Goal: Information Seeking & Learning: Learn about a topic

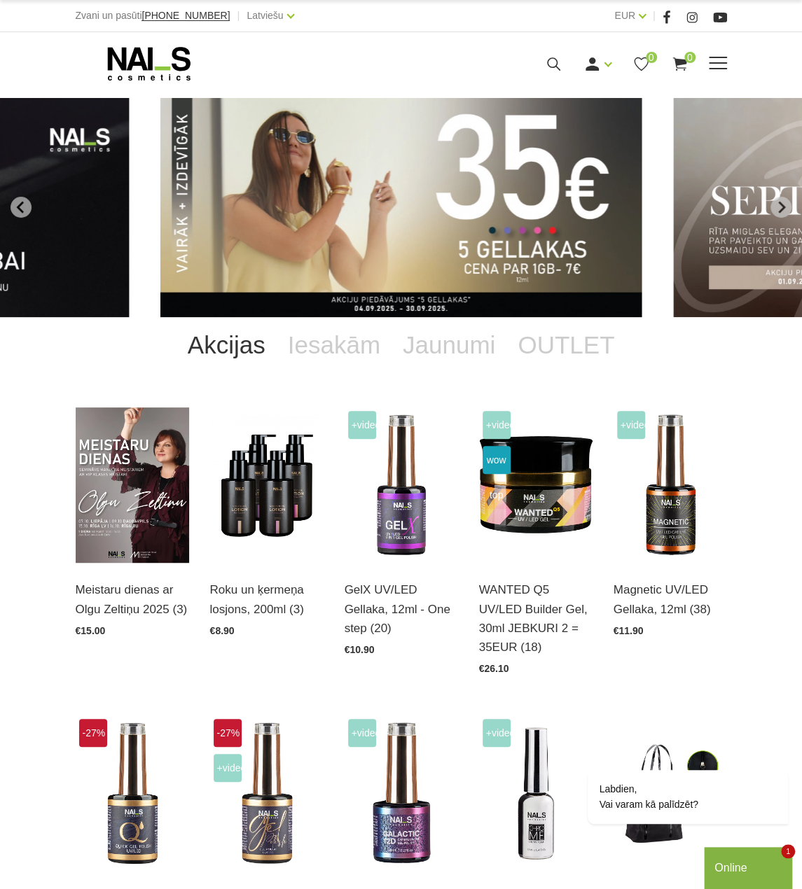
click at [554, 61] on icon at bounding box center [554, 64] width 18 height 18
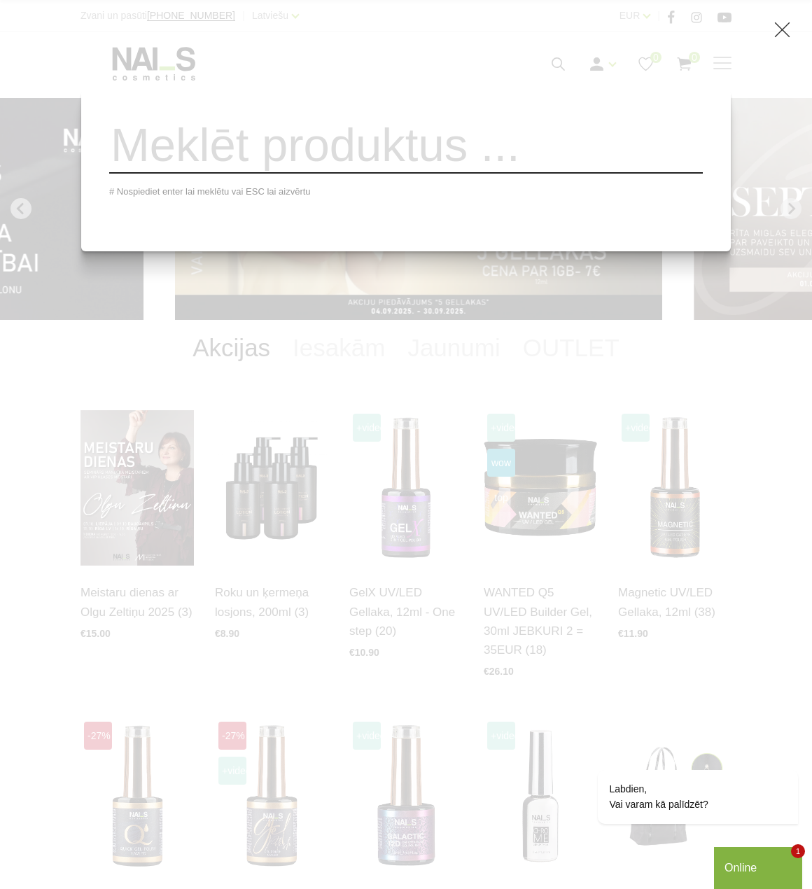
click at [489, 144] on input "search" at bounding box center [406, 145] width 594 height 57
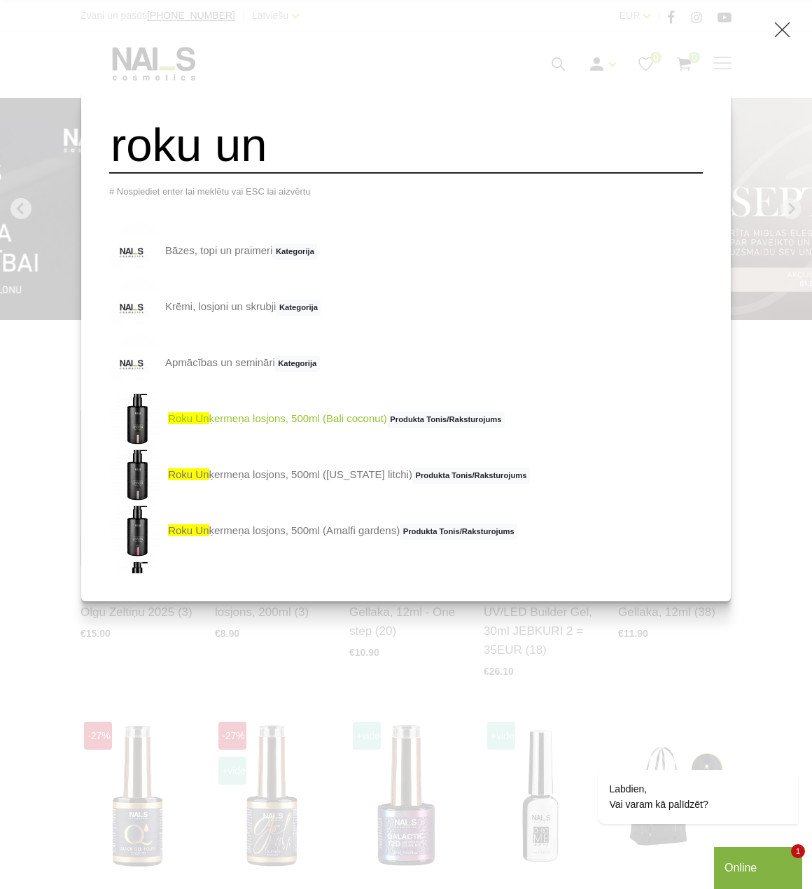
type input "roku un"
click at [330, 426] on link "roku un ķermeņa losjons, 500ml (Bali coconut) Produkta Tonis/Raksturojums" at bounding box center [307, 419] width 396 height 56
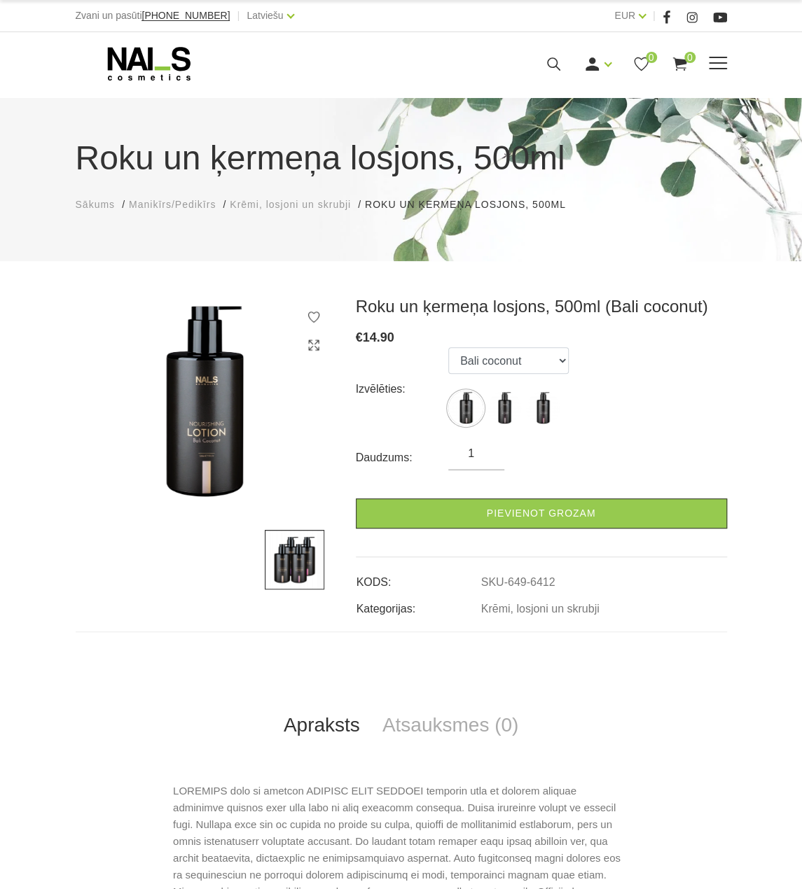
click at [553, 60] on icon at bounding box center [554, 64] width 18 height 18
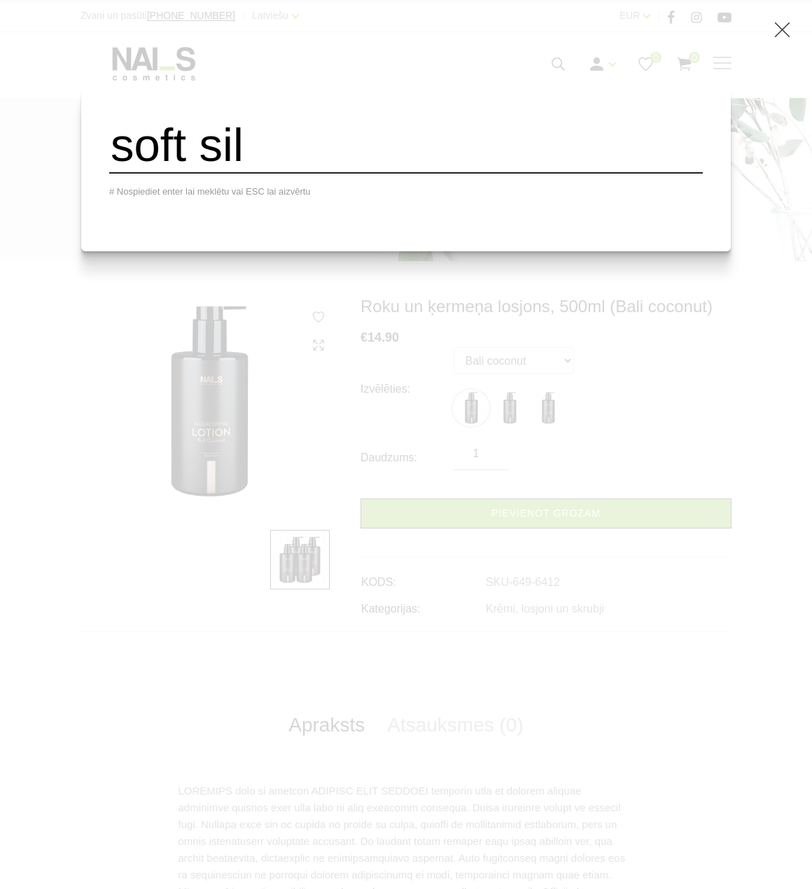
type input "soft sil"
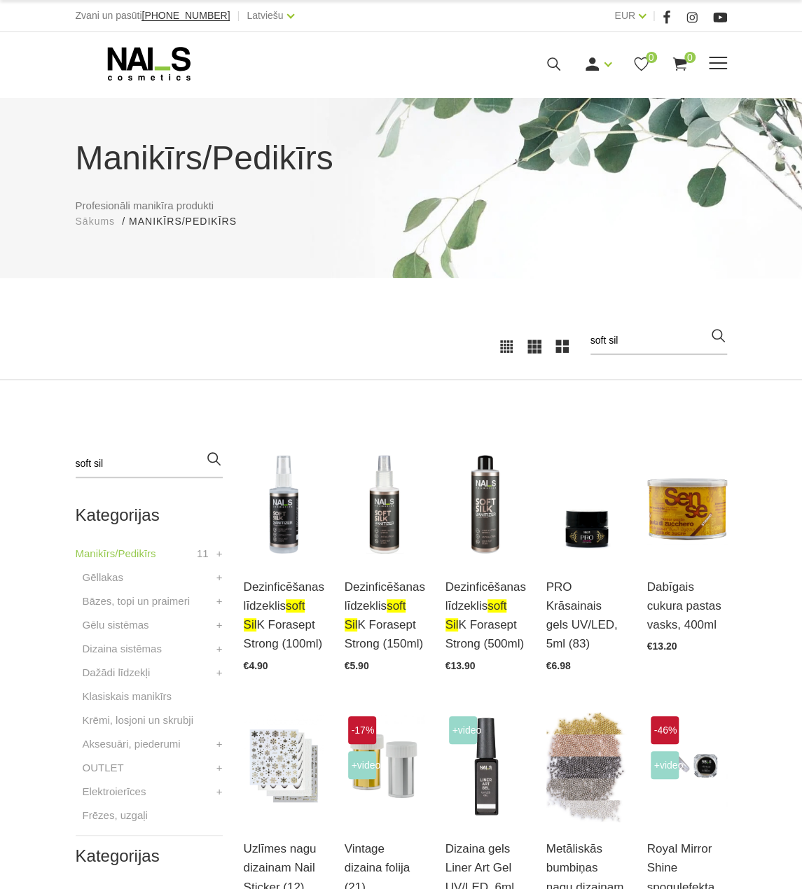
click at [550, 56] on icon at bounding box center [554, 64] width 18 height 18
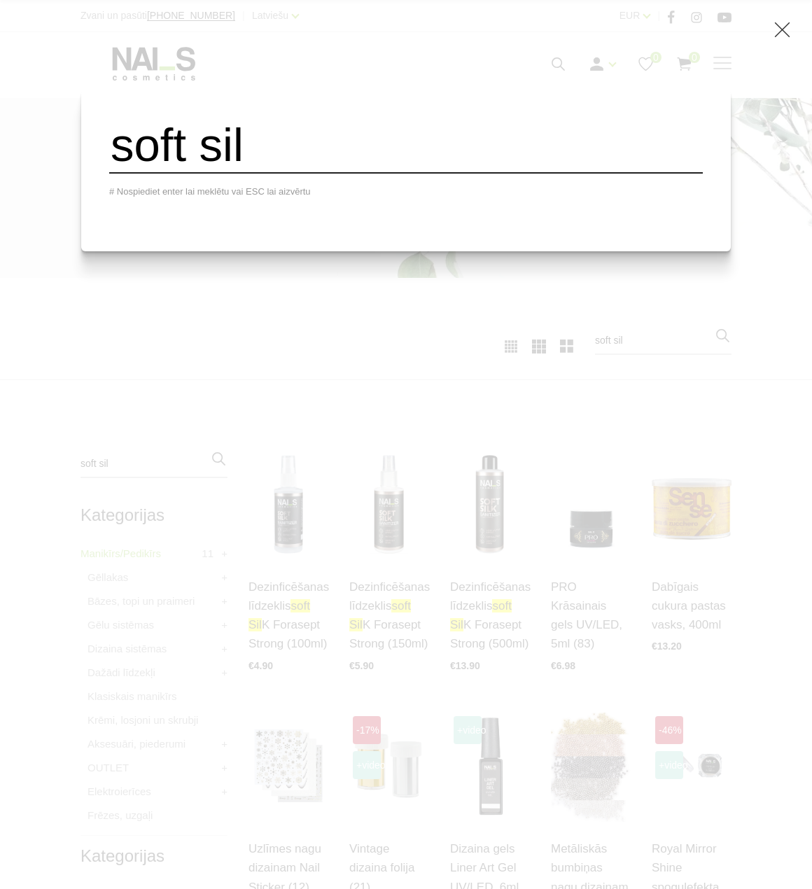
drag, startPoint x: 424, startPoint y: 161, endPoint x: 132, endPoint y: 216, distance: 297.8
click at [125, 221] on div "soft sil # Nospiediet enter lai meklētu vai ESC lai aizvērtu" at bounding box center [406, 170] width 650 height 162
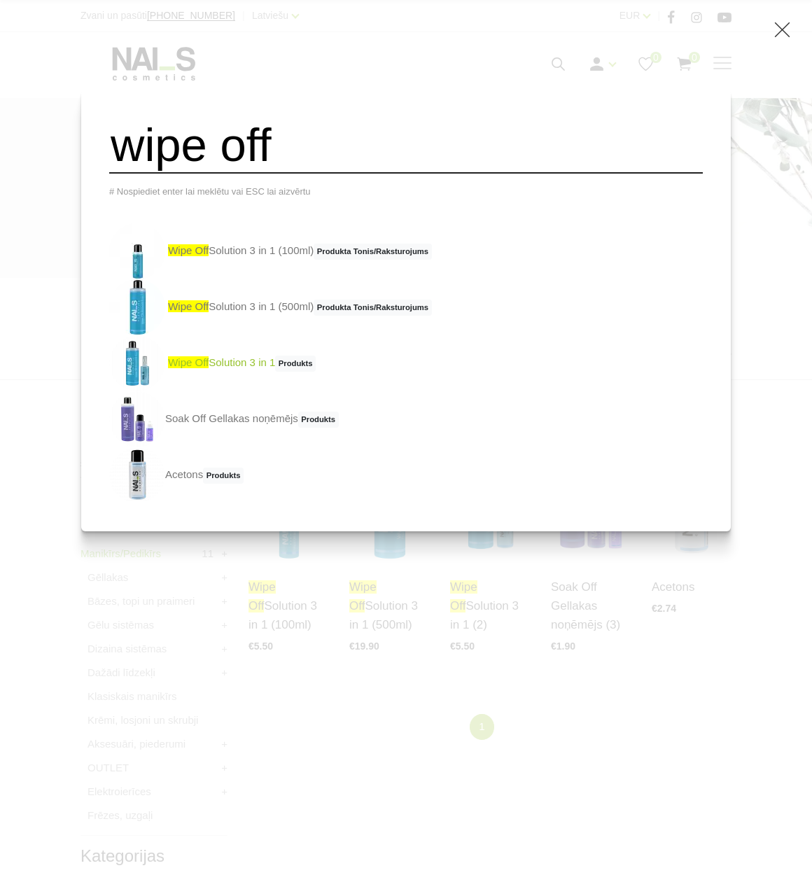
type input "wipe off"
click at [283, 370] on link "wipe off Solution 3 in 1 Produkts" at bounding box center [212, 363] width 207 height 56
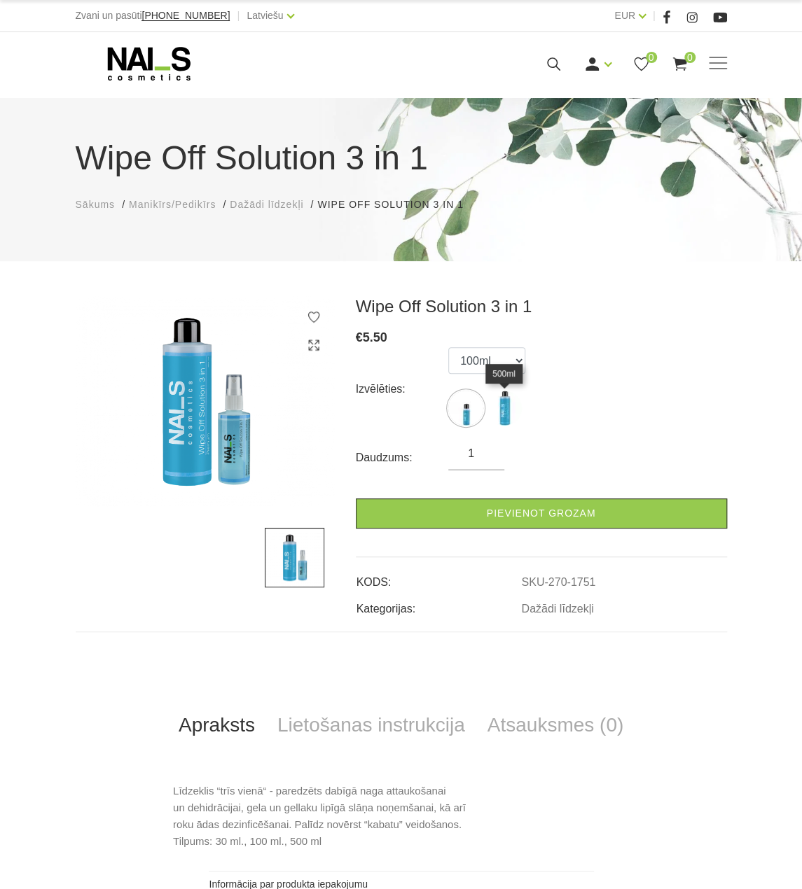
click at [504, 421] on img at bounding box center [504, 408] width 35 height 35
select select "1752"
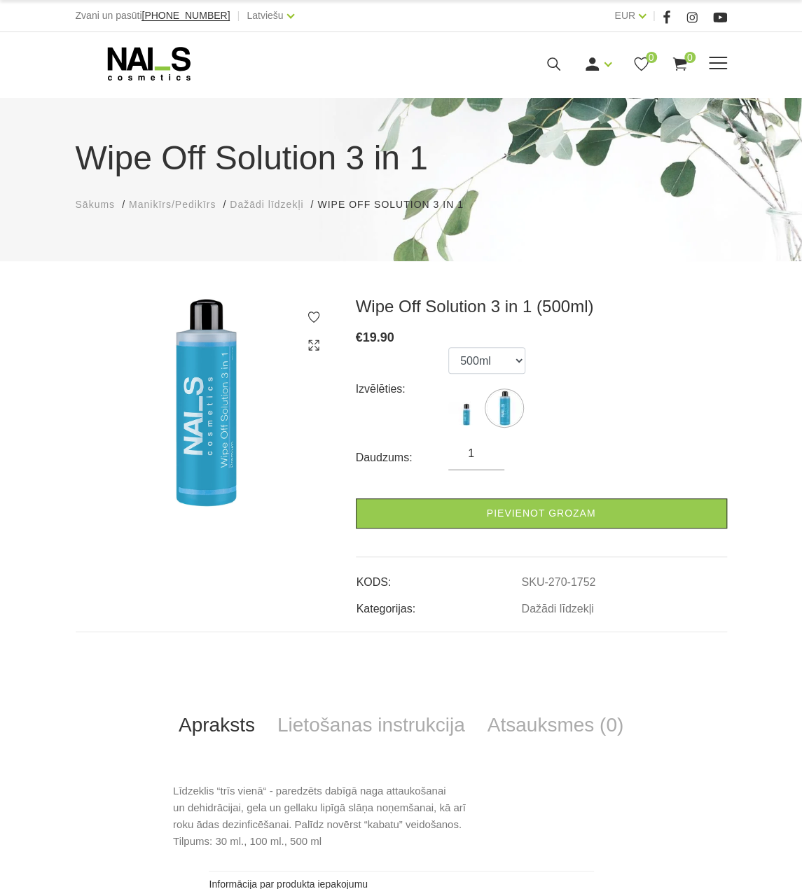
click at [560, 69] on icon at bounding box center [554, 64] width 18 height 18
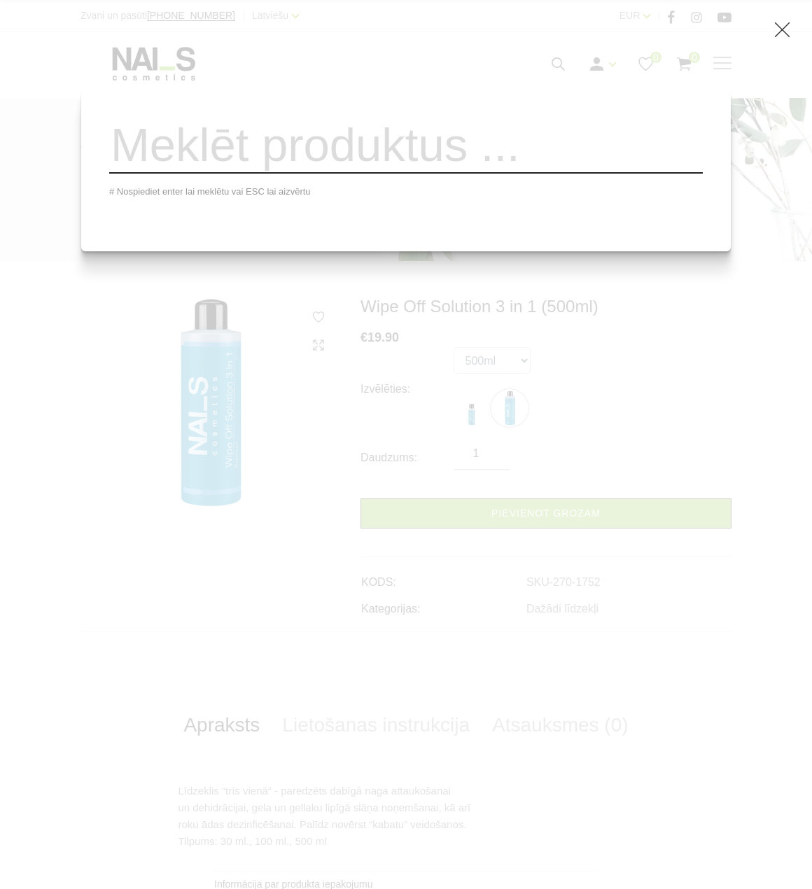
click at [487, 128] on input "search" at bounding box center [406, 145] width 594 height 57
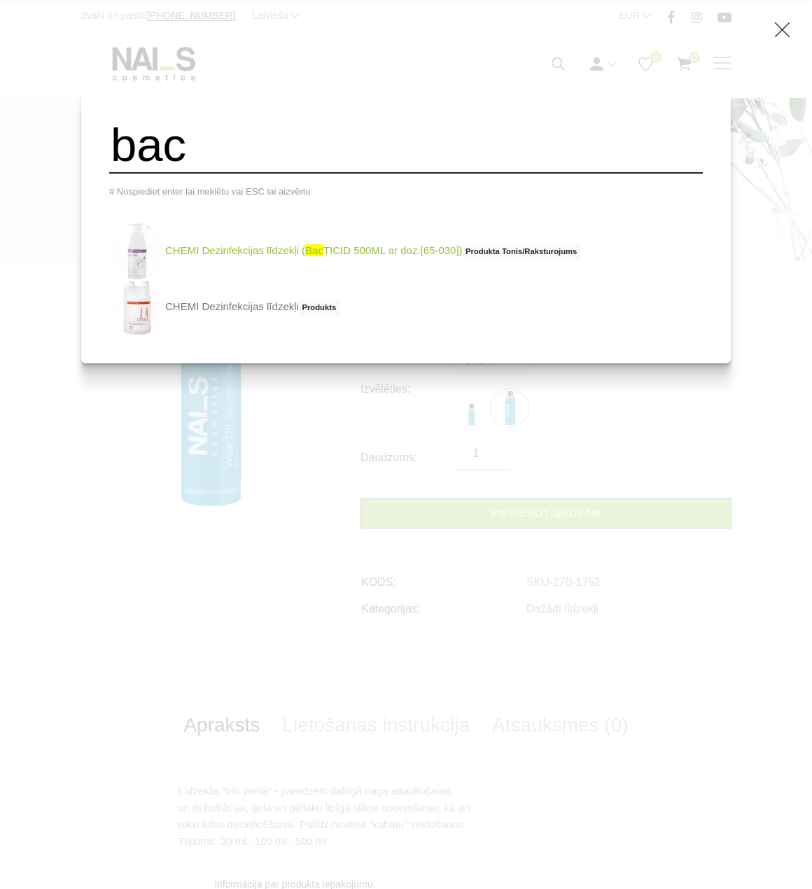
type input "bac"
click at [379, 253] on link "CHEMI Dezinfekcijas līdzekļi ( bac TICID 500ML ar doz.[65-030]) Produkta Tonis/…" at bounding box center [344, 251] width 471 height 56
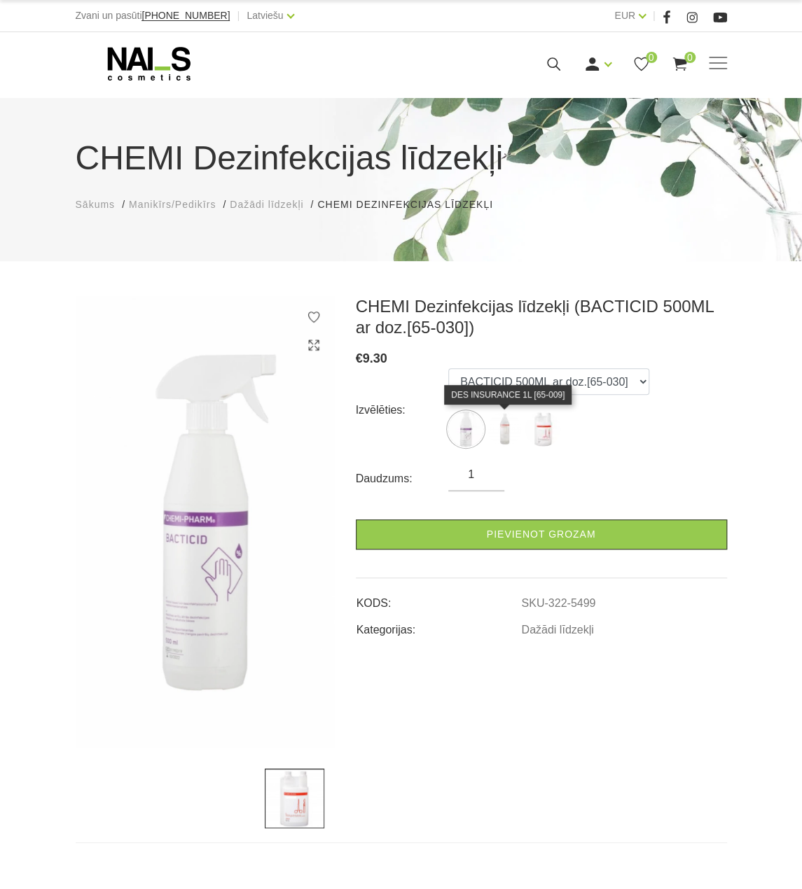
click at [498, 424] on img at bounding box center [504, 429] width 35 height 35
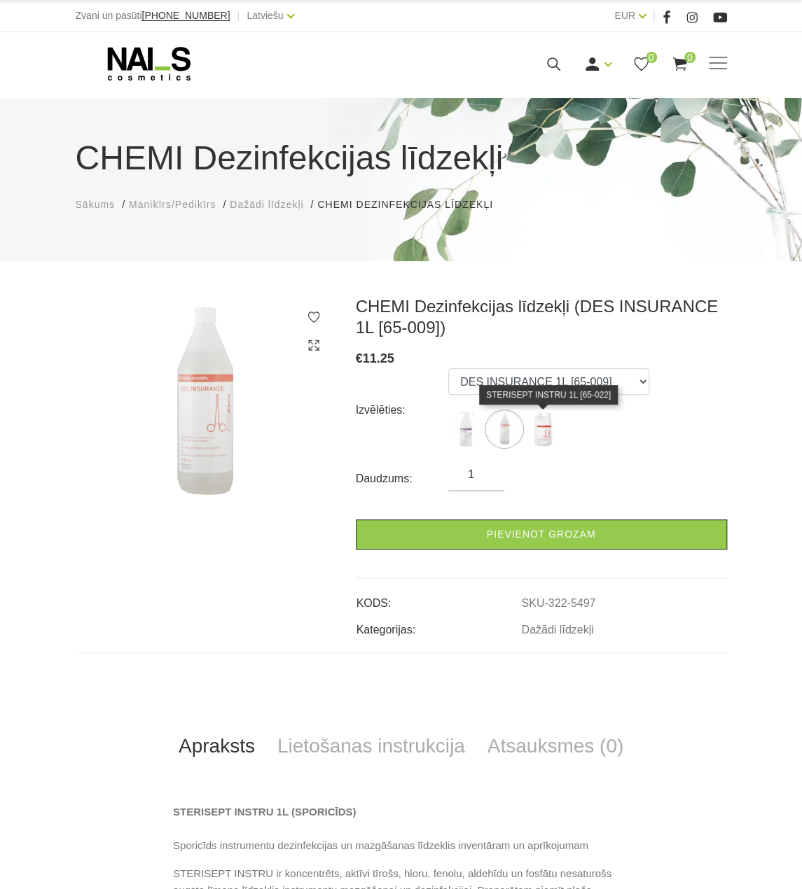
click at [541, 438] on img at bounding box center [542, 429] width 35 height 35
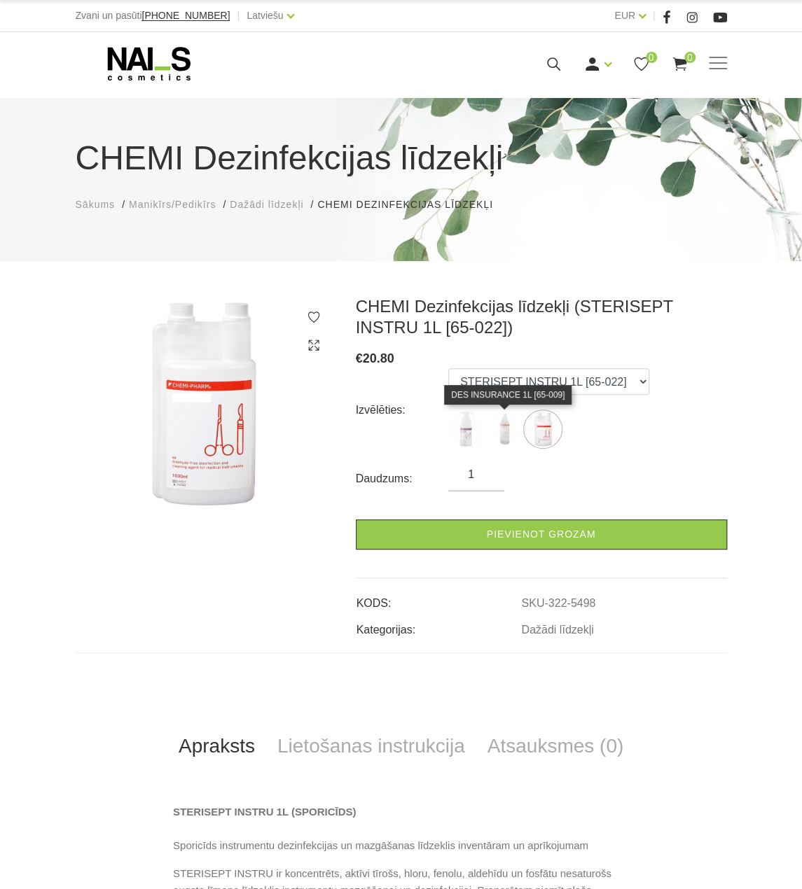
click at [508, 435] on img at bounding box center [504, 429] width 35 height 35
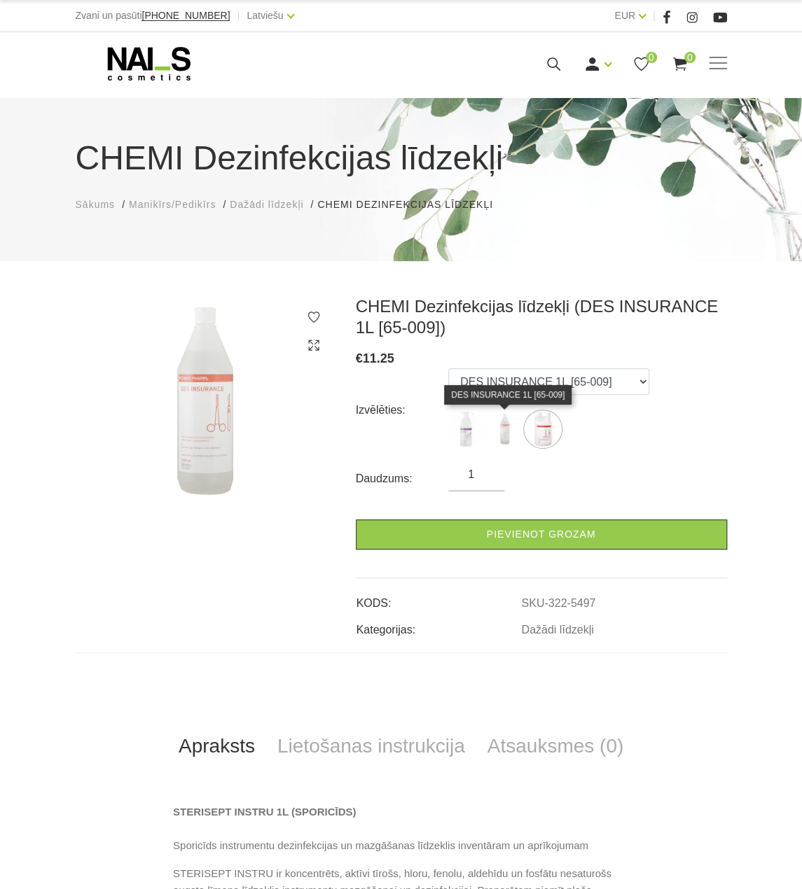
click at [513, 431] on img at bounding box center [504, 429] width 35 height 35
click at [537, 433] on img at bounding box center [542, 429] width 35 height 35
select select "5498"
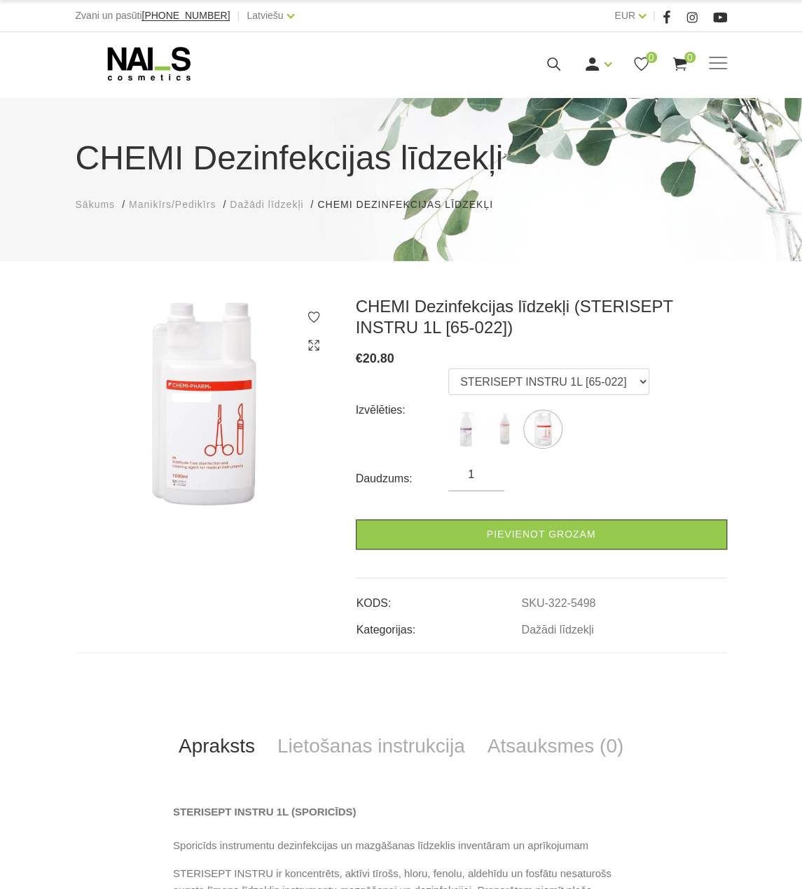
drag, startPoint x: 170, startPoint y: 64, endPoint x: 251, endPoint y: 97, distance: 87.9
click at [170, 64] on icon at bounding box center [149, 63] width 147 height 35
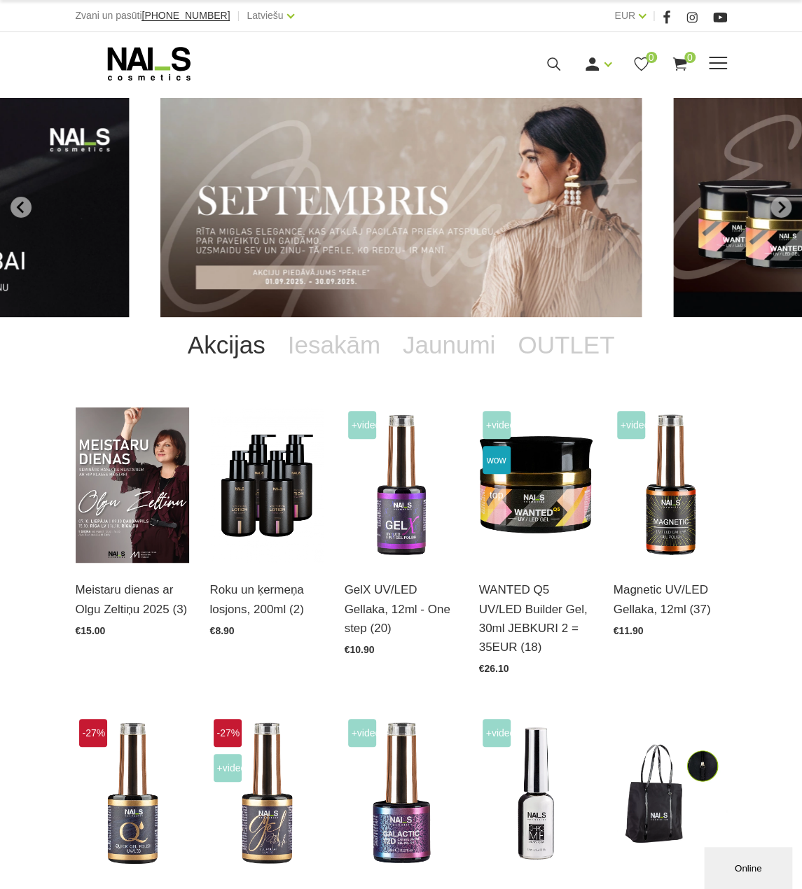
click at [556, 62] on use at bounding box center [553, 63] width 13 height 13
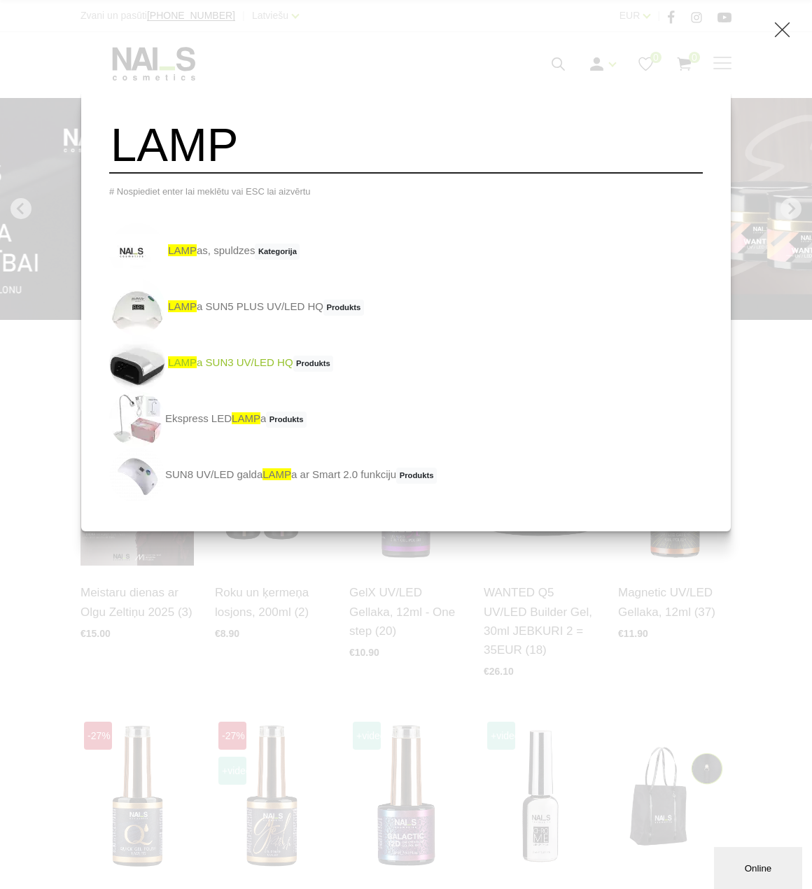
type input "LAMP"
click at [278, 370] on link "LAMP a SUN3 UV/LED HQ Produkts" at bounding box center [221, 363] width 224 height 56
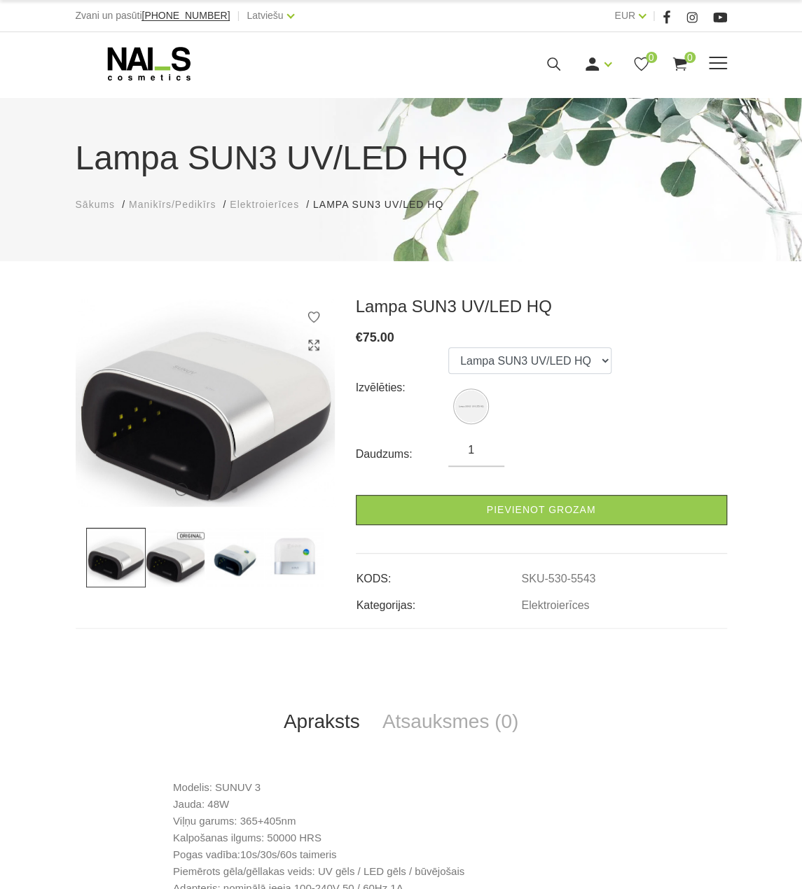
click at [555, 62] on icon at bounding box center [554, 64] width 18 height 18
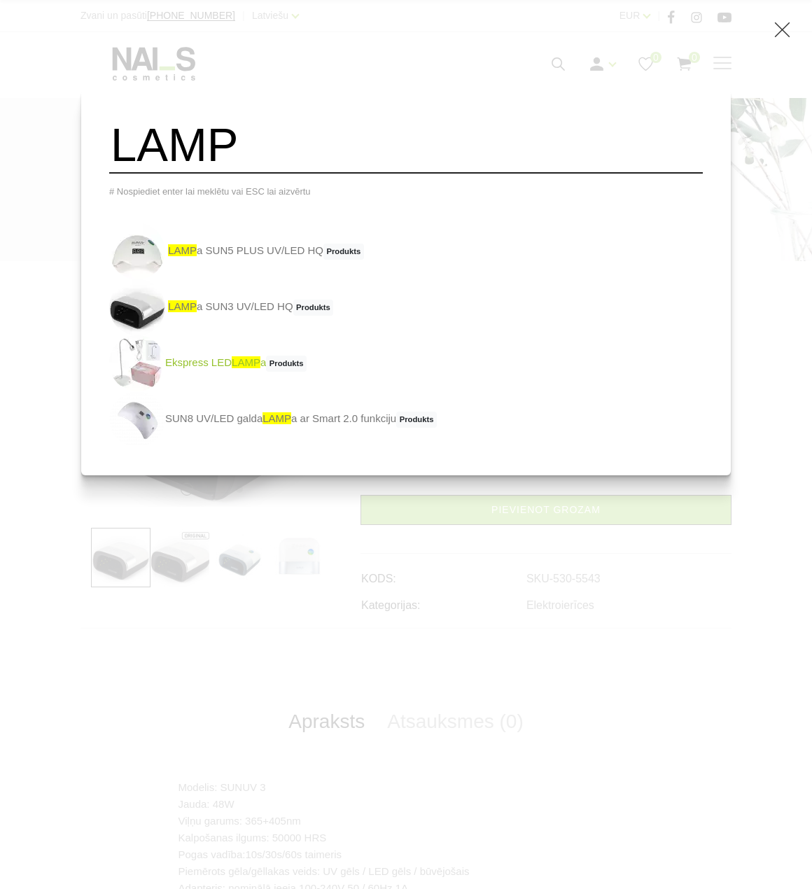
type input "LAMP"
click at [260, 368] on span "LAMP" at bounding box center [246, 362] width 29 height 12
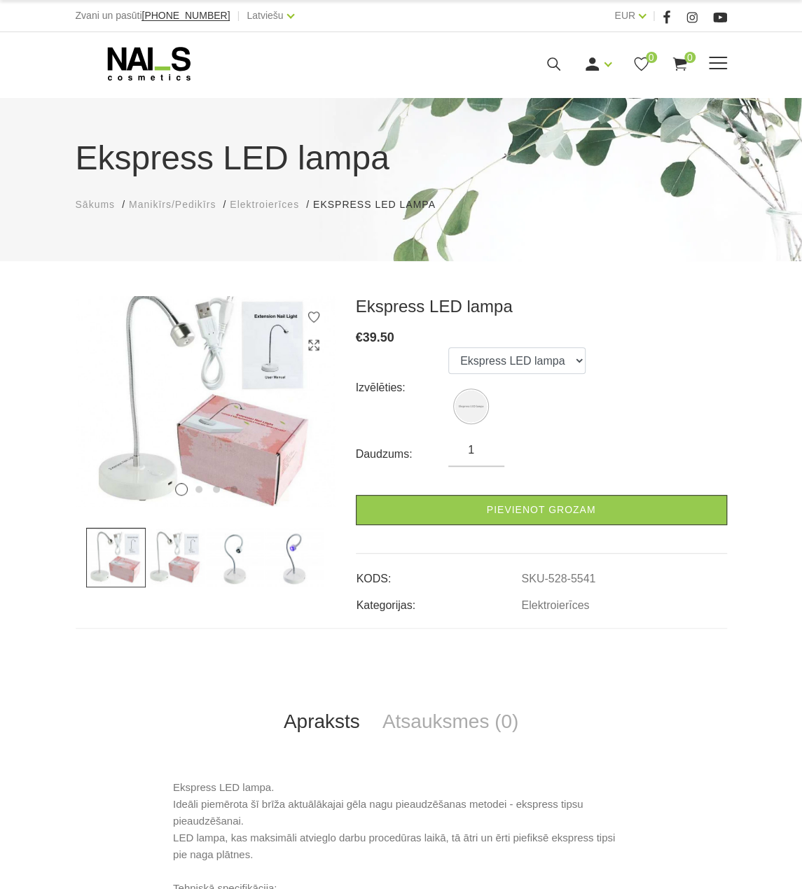
click at [560, 55] on icon at bounding box center [554, 64] width 18 height 18
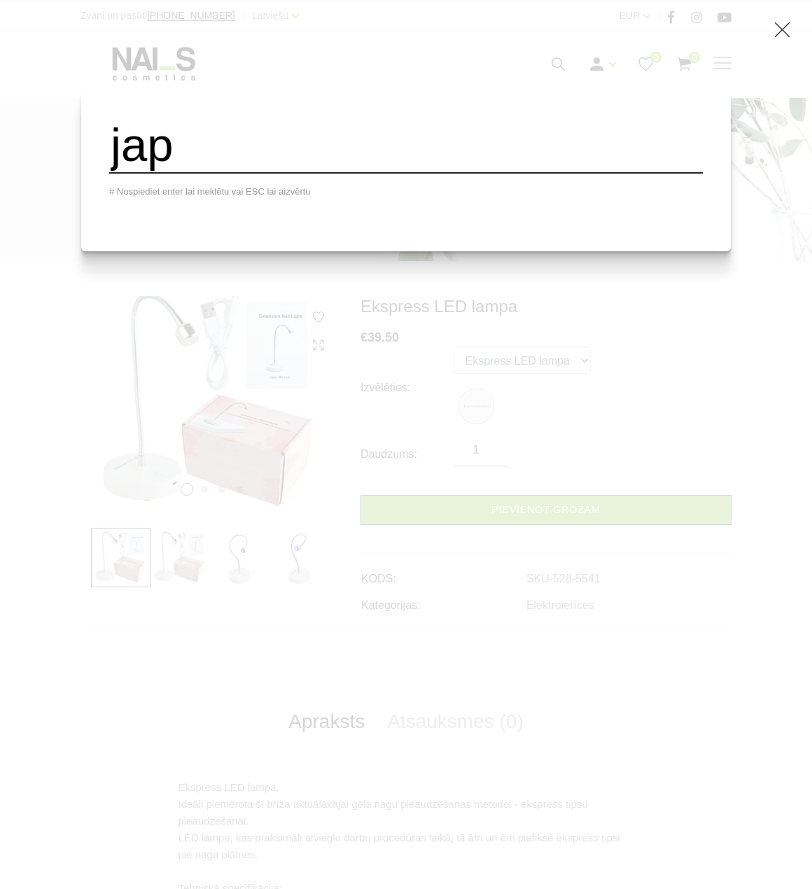
type input "jap"
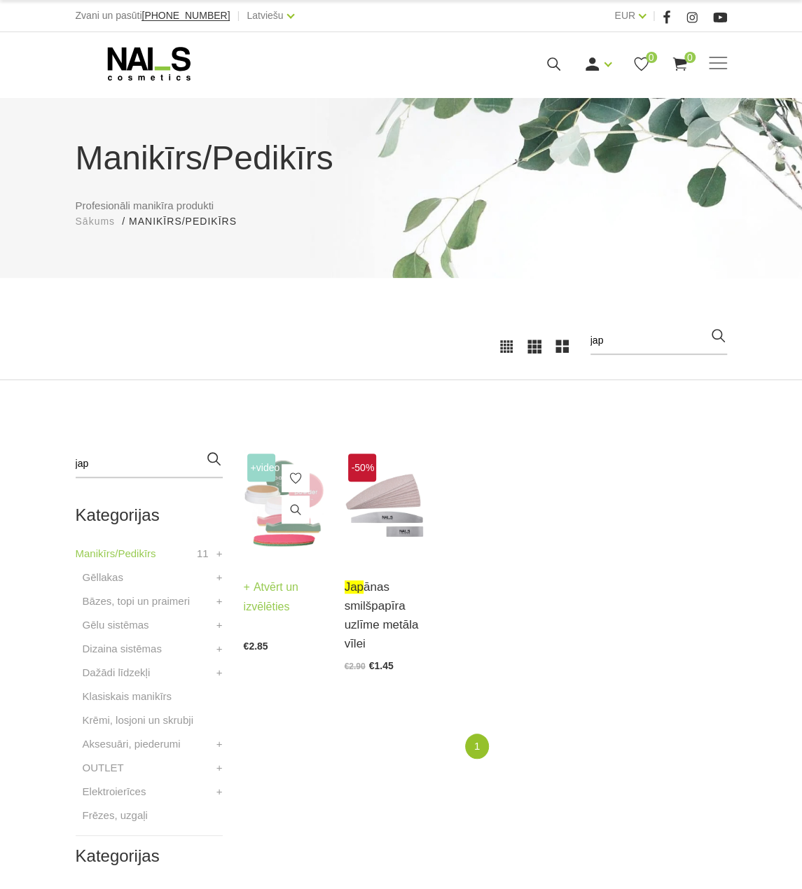
click at [291, 526] on span at bounding box center [295, 512] width 28 height 32
click at [279, 533] on img at bounding box center [284, 505] width 80 height 110
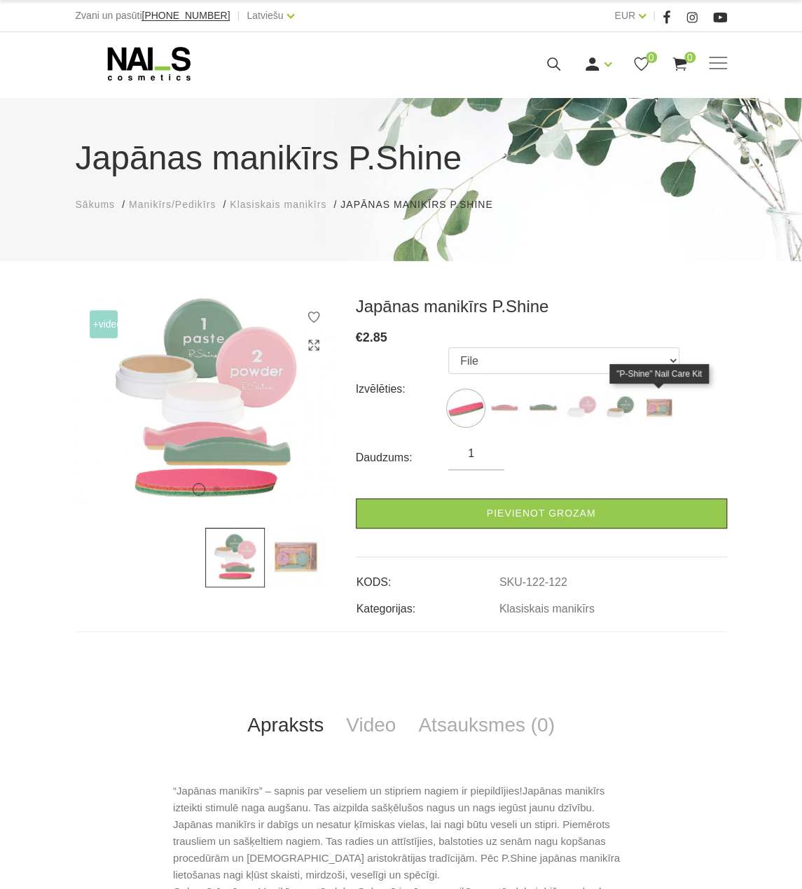
click at [665, 411] on img at bounding box center [658, 408] width 35 height 35
select select "127"
